Goal: Check status

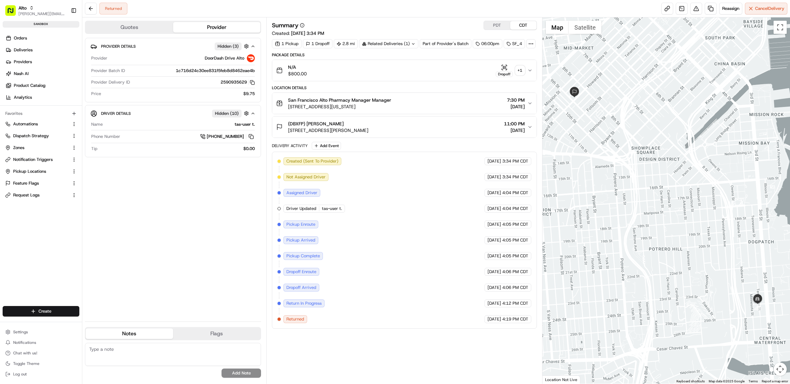
click at [343, 181] on div "Created (Sent To Provider) DoorDash Drive Alto [DATE] 3:34 PM CDT Not Assigned …" at bounding box center [404, 240] width 254 height 166
